Goal: Transaction & Acquisition: Book appointment/travel/reservation

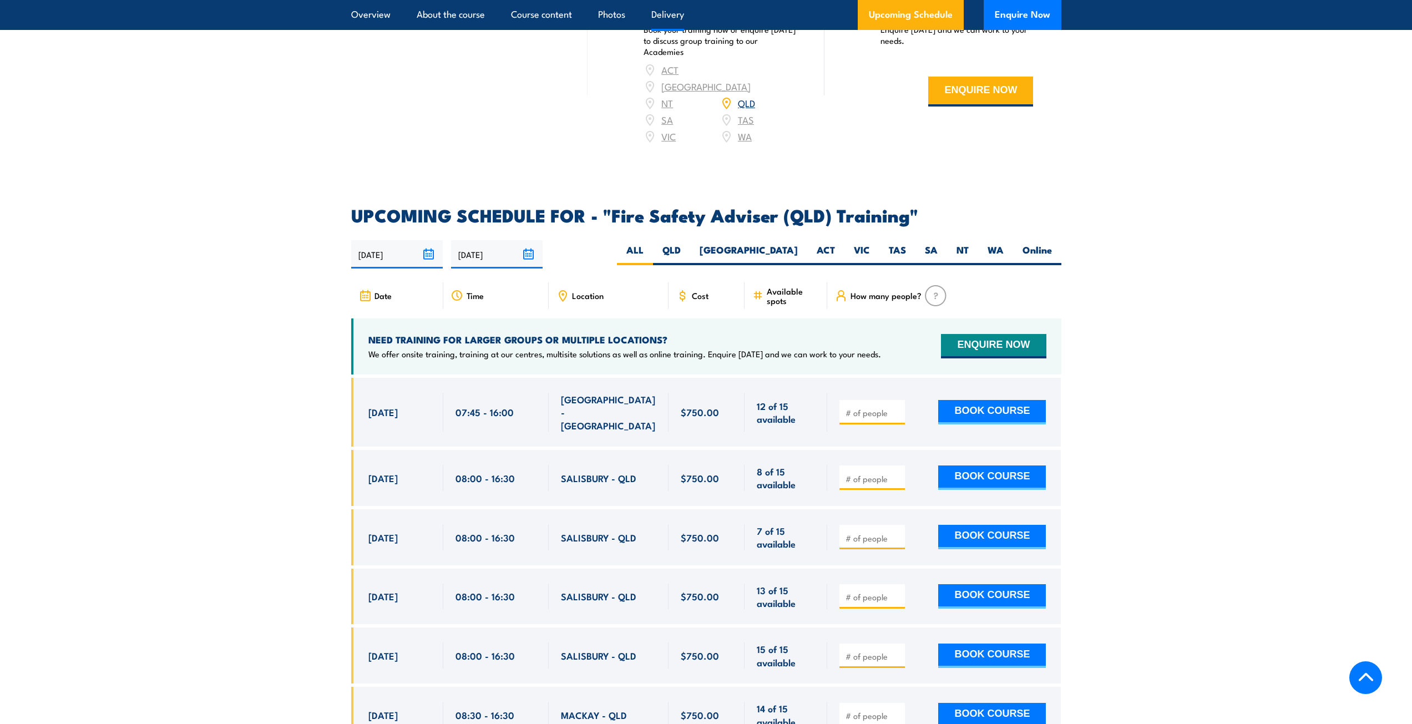
scroll to position [1609, 0]
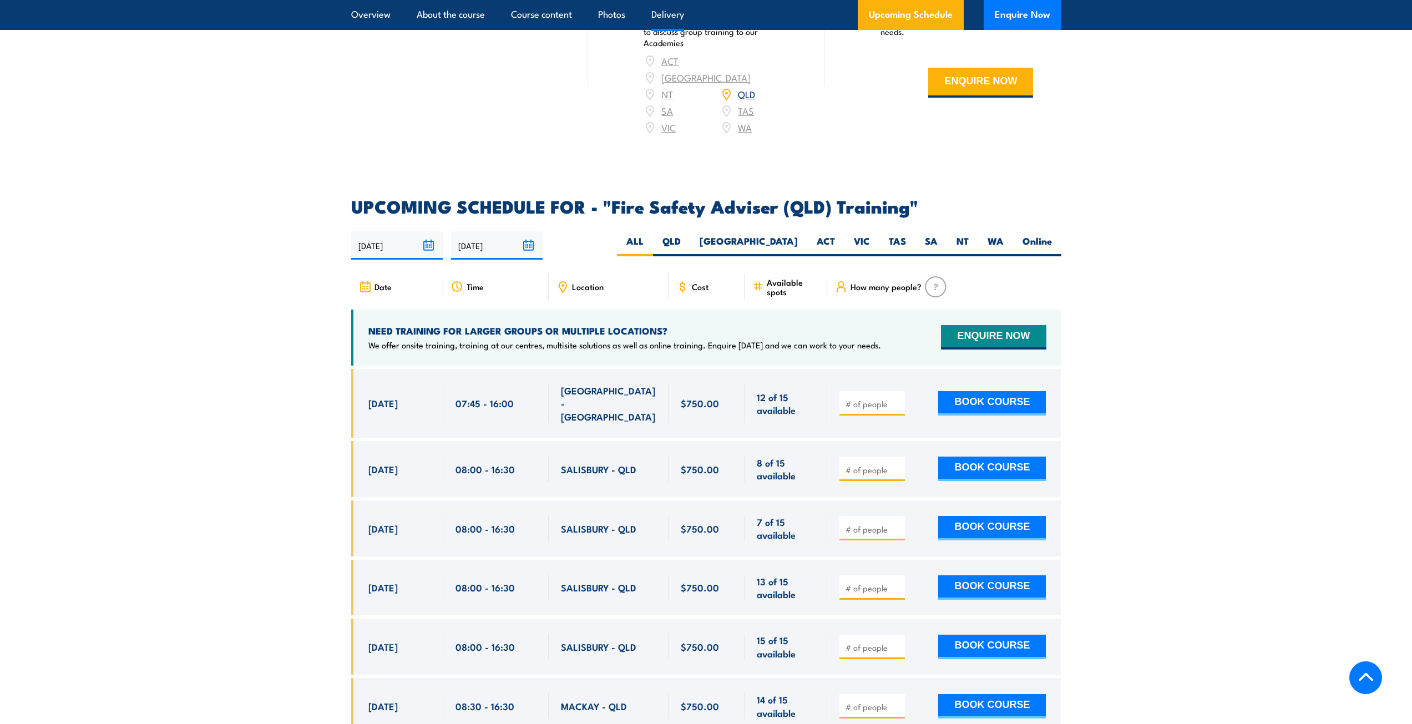
click at [874, 405] on input "number" at bounding box center [873, 403] width 55 height 11
type input "1"
click at [897, 402] on input "1" at bounding box center [873, 403] width 55 height 11
click at [978, 403] on button "BOOK COURSE" at bounding box center [993, 403] width 108 height 24
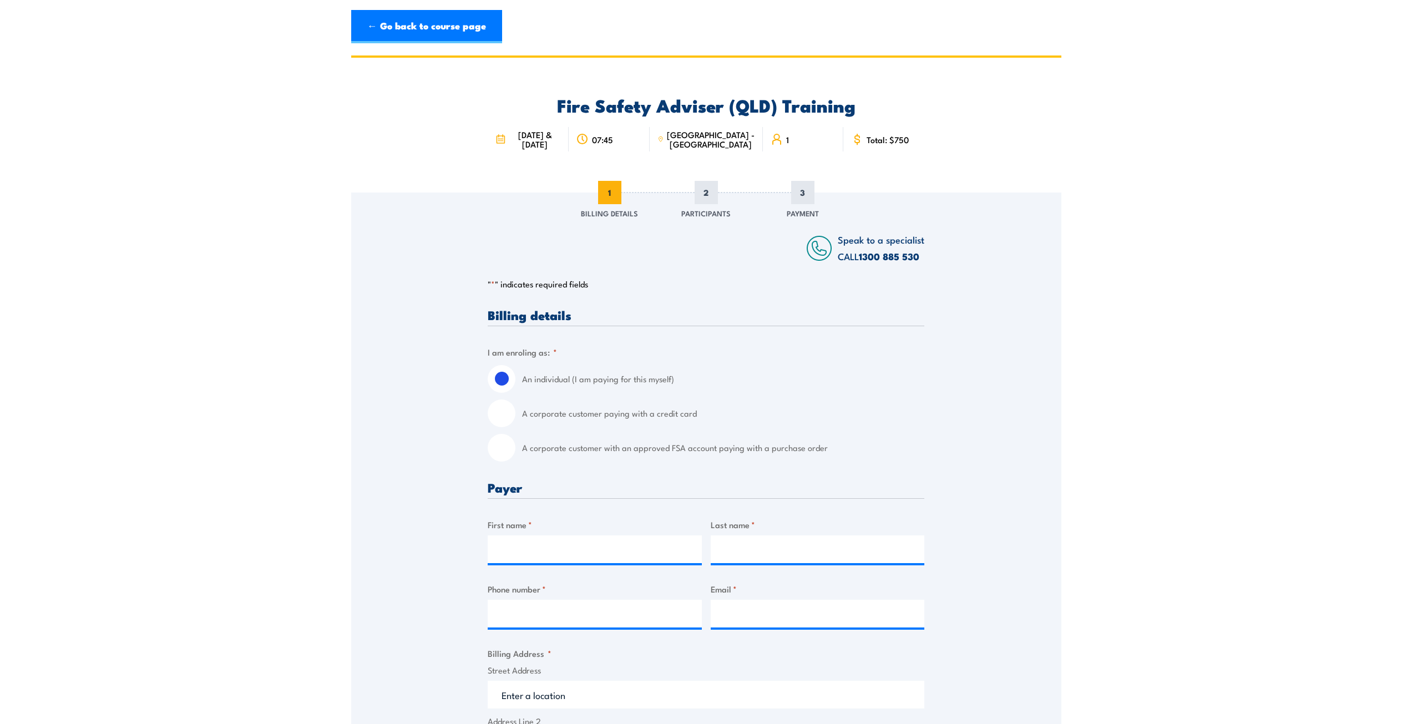
click at [503, 414] on input "A corporate customer paying with a credit card" at bounding box center [502, 414] width 28 height 28
radio input "true"
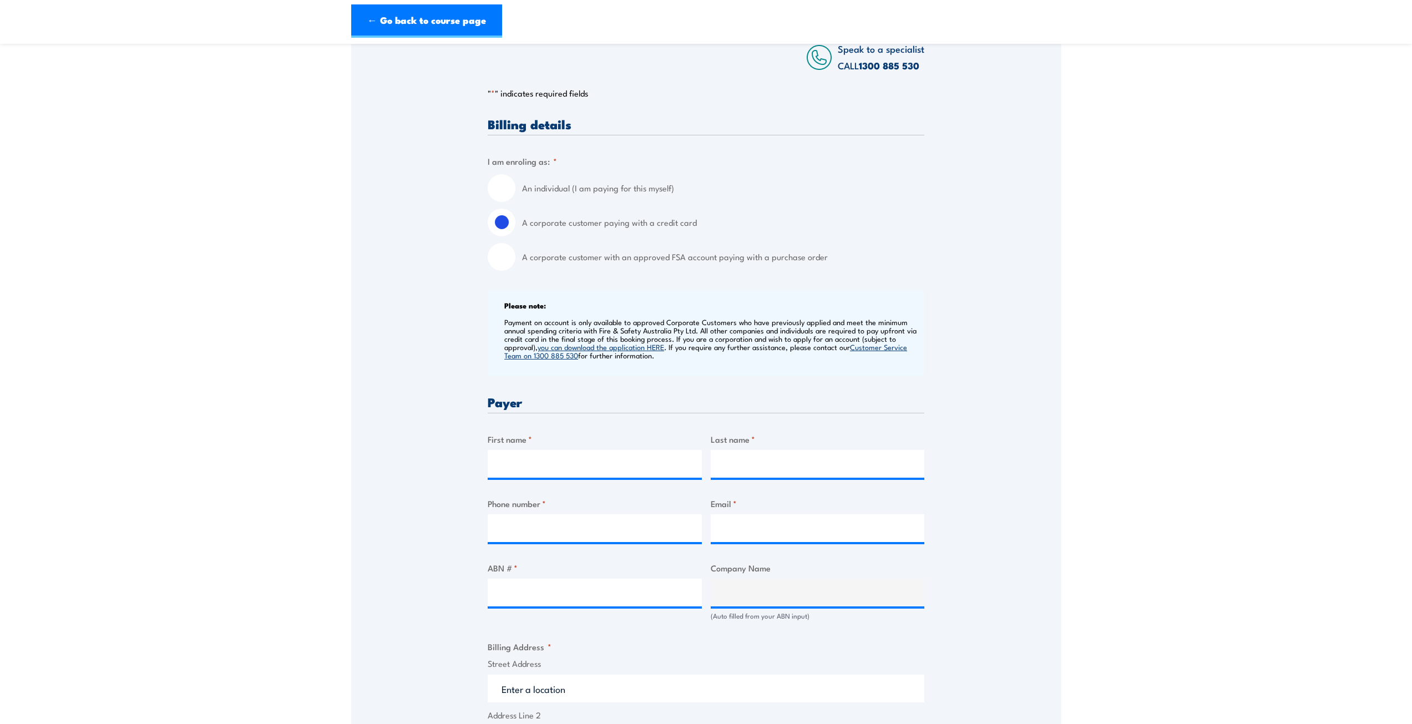
scroll to position [222, 0]
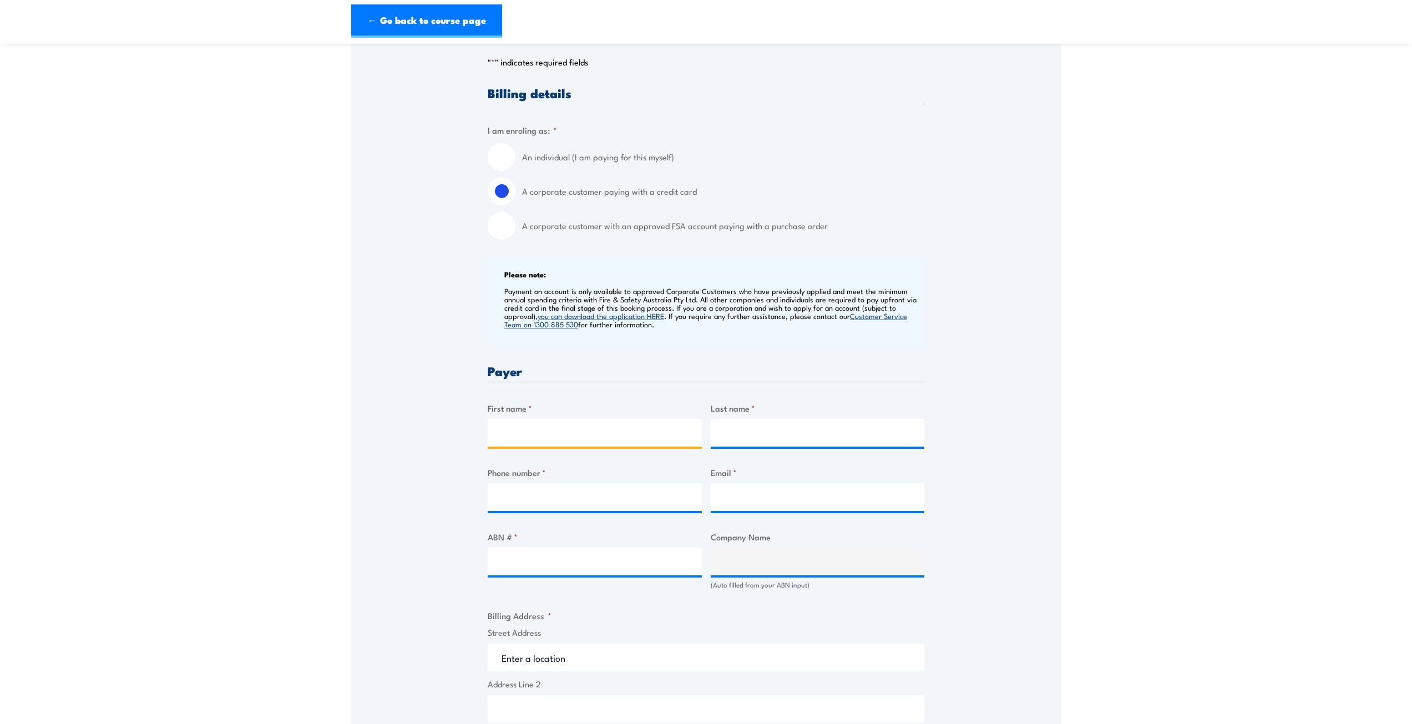
click at [603, 438] on input "First name *" at bounding box center [595, 433] width 214 height 28
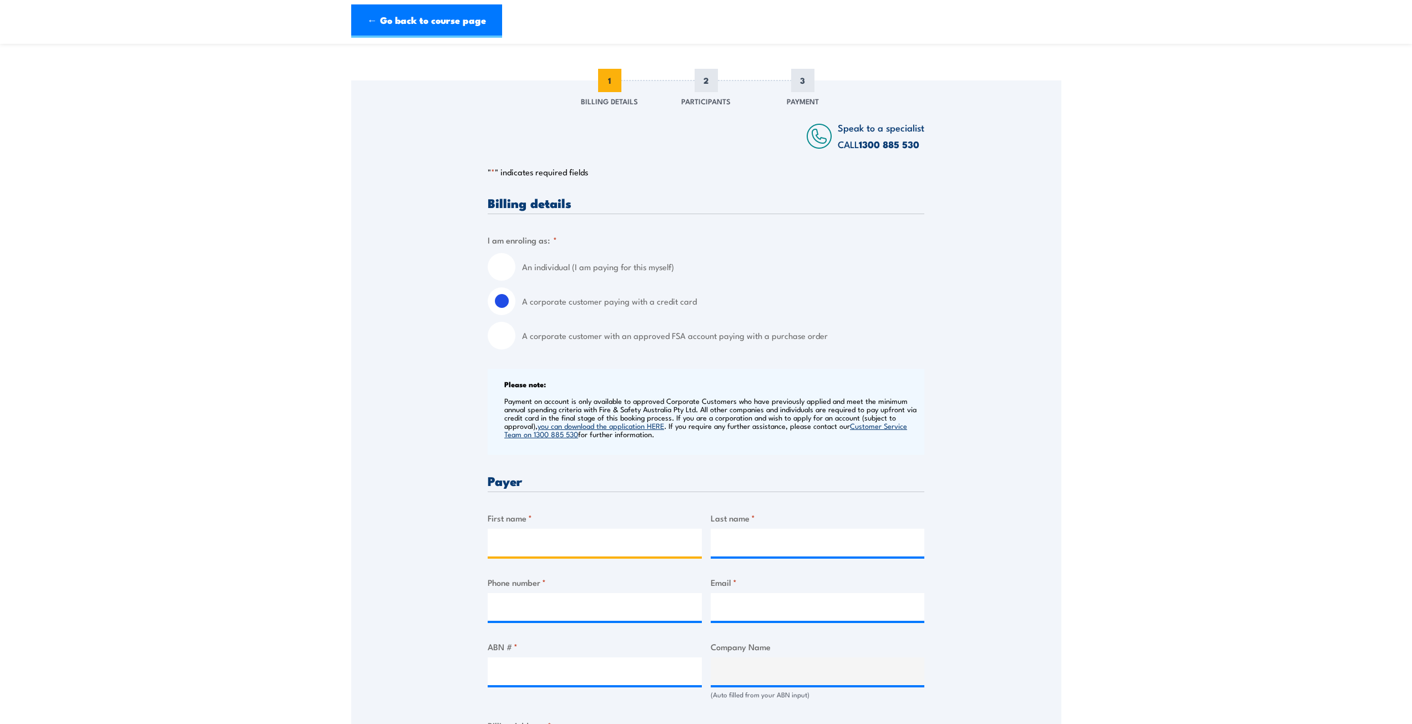
scroll to position [0, 0]
